Goal: Entertainment & Leisure: Consume media (video, audio)

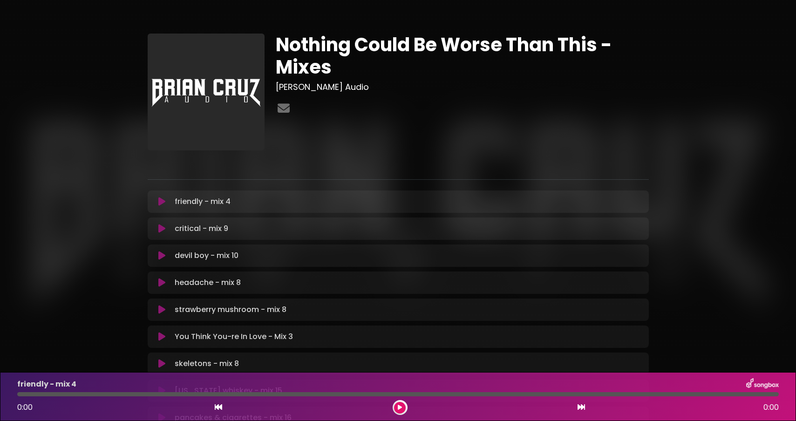
scroll to position [197, 0]
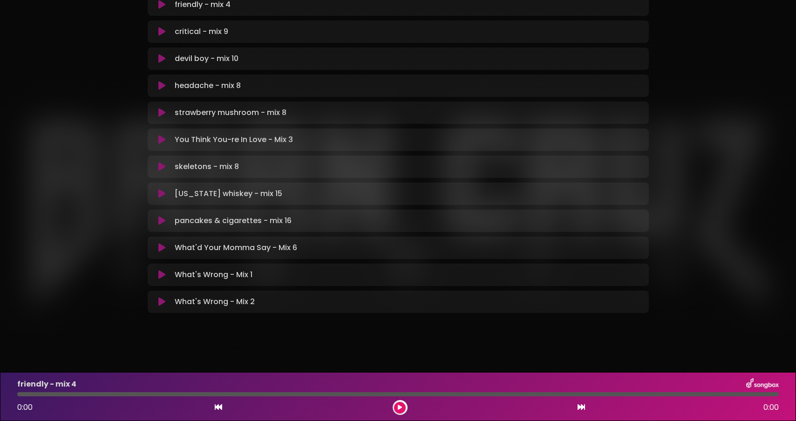
drag, startPoint x: 159, startPoint y: 299, endPoint x: 72, endPoint y: 317, distance: 89.1
click at [72, 317] on div "Nothing Could Be Worse Than This - Mixes [PERSON_NAME] Audio" at bounding box center [398, 71] width 796 height 515
drag, startPoint x: 157, startPoint y: 305, endPoint x: 91, endPoint y: 313, distance: 66.6
click at [91, 313] on div "Nothing Could Be Worse Than This - Mixes [PERSON_NAME] Audio" at bounding box center [398, 71] width 615 height 515
click at [158, 303] on button at bounding box center [162, 301] width 18 height 9
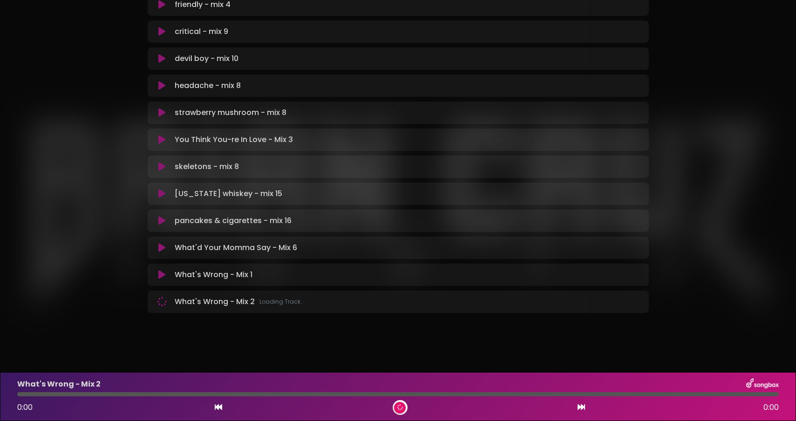
click at [148, 395] on div at bounding box center [398, 394] width 762 height 4
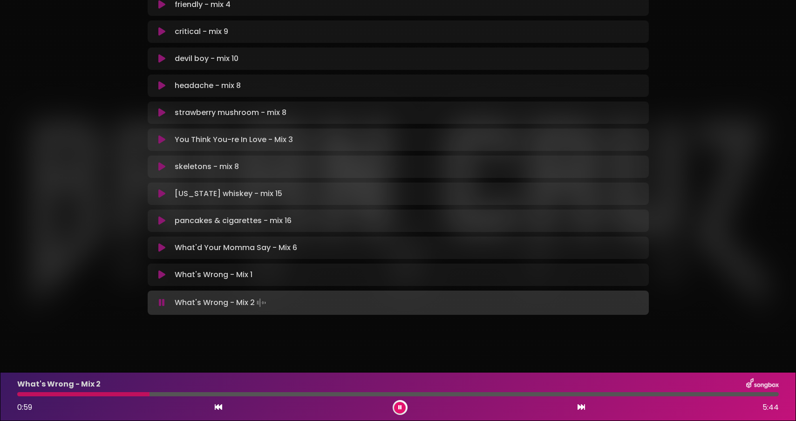
click at [164, 395] on div at bounding box center [398, 394] width 762 height 4
click at [171, 395] on div at bounding box center [398, 394] width 762 height 4
click at [186, 395] on div at bounding box center [398, 394] width 762 height 4
click at [196, 395] on div at bounding box center [398, 394] width 762 height 4
click at [181, 393] on div at bounding box center [398, 394] width 762 height 4
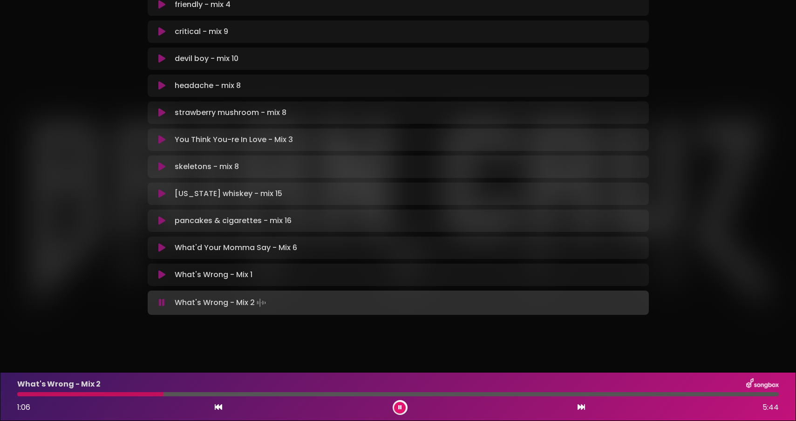
click at [164, 395] on div at bounding box center [398, 394] width 762 height 4
click at [160, 395] on div at bounding box center [91, 394] width 148 height 4
click at [152, 394] on div at bounding box center [398, 394] width 762 height 4
click at [399, 406] on icon at bounding box center [400, 407] width 5 height 6
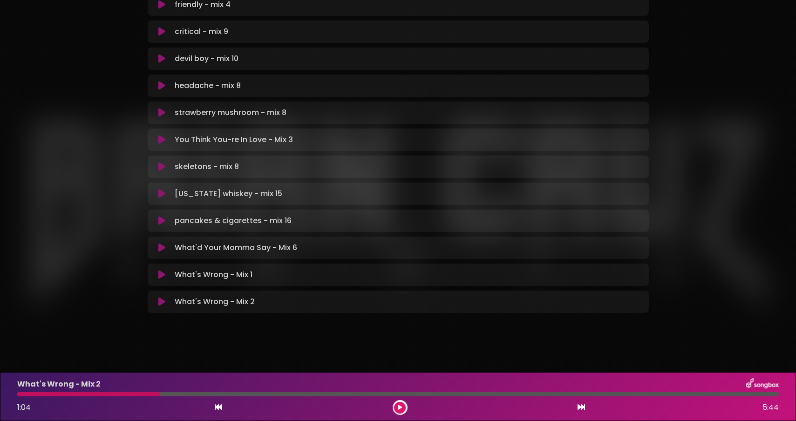
click at [200, 393] on div at bounding box center [398, 394] width 762 height 4
click at [397, 409] on button at bounding box center [400, 408] width 12 height 12
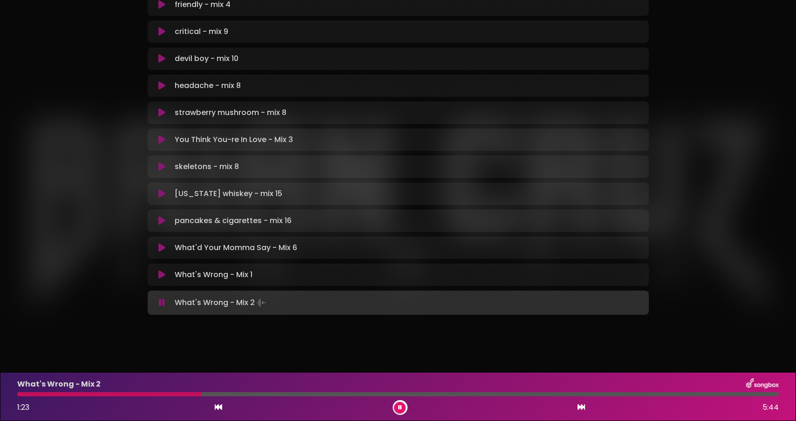
click at [213, 395] on div at bounding box center [398, 394] width 762 height 4
click at [222, 395] on div at bounding box center [398, 394] width 762 height 4
click at [213, 395] on div at bounding box center [120, 394] width 206 height 4
click at [210, 393] on div at bounding box center [116, 394] width 199 height 4
click at [402, 408] on button at bounding box center [400, 408] width 12 height 12
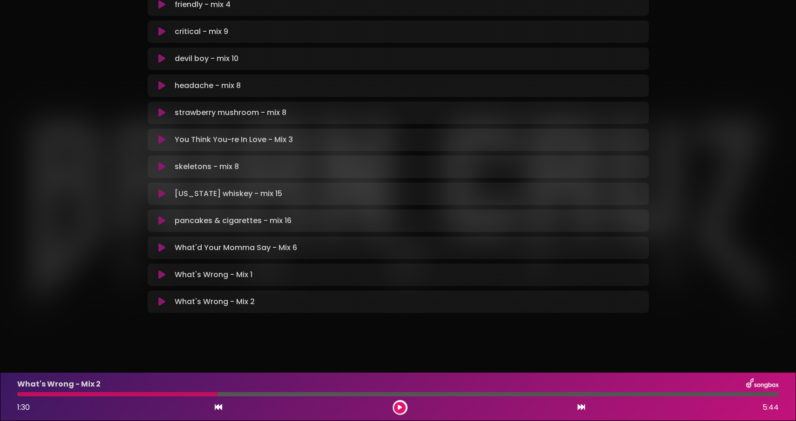
click at [394, 402] on button at bounding box center [400, 408] width 12 height 12
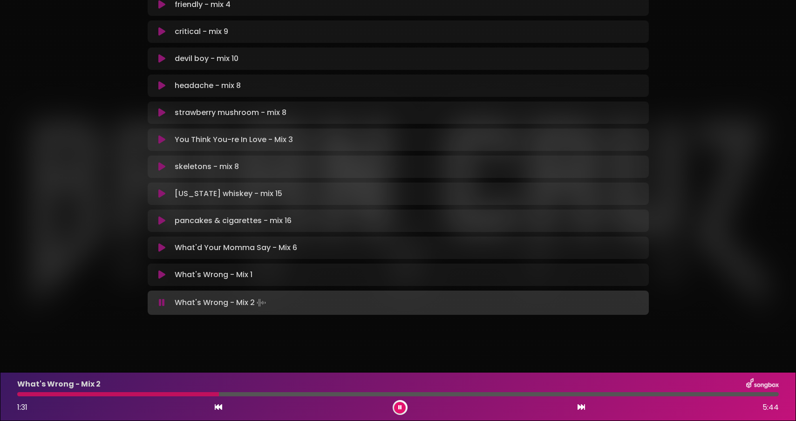
click at [235, 393] on div at bounding box center [398, 394] width 762 height 4
click at [249, 394] on div at bounding box center [398, 394] width 762 height 4
click at [264, 394] on div at bounding box center [398, 394] width 762 height 4
click at [277, 394] on div at bounding box center [398, 394] width 762 height 4
click at [287, 394] on div at bounding box center [398, 394] width 762 height 4
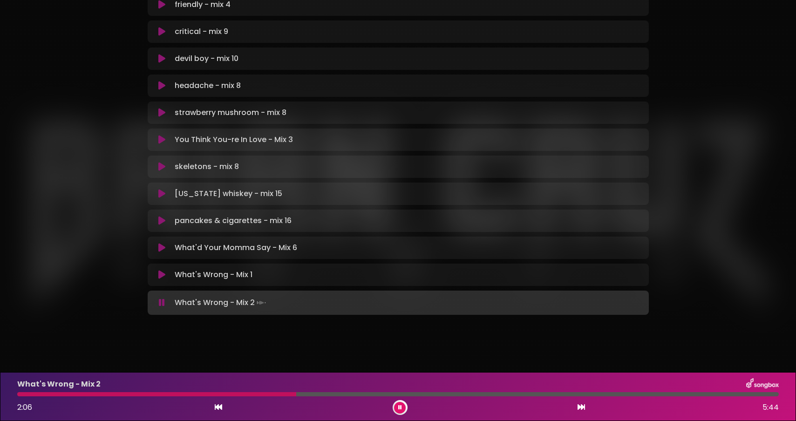
click at [296, 394] on div at bounding box center [398, 394] width 762 height 4
click at [307, 394] on div at bounding box center [398, 394] width 762 height 4
click at [321, 394] on div at bounding box center [398, 394] width 762 height 4
click at [330, 394] on div at bounding box center [398, 394] width 762 height 4
click at [339, 394] on div at bounding box center [398, 394] width 762 height 4
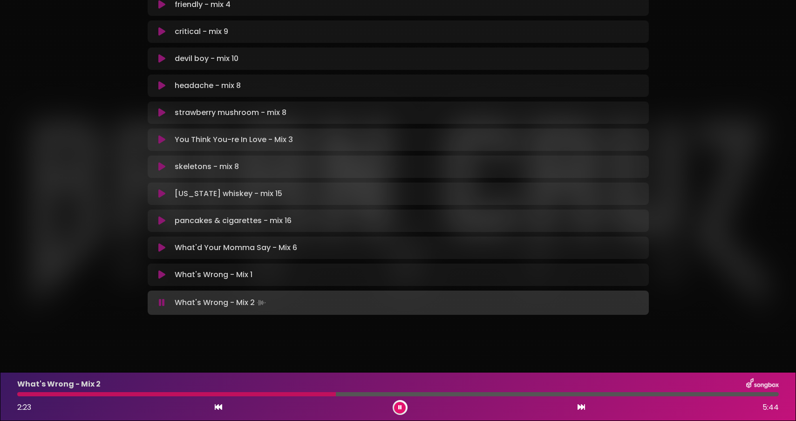
click at [336, 395] on div at bounding box center [176, 394] width 319 height 4
click at [398, 409] on icon at bounding box center [400, 407] width 7 height 7
